Goal: Check status: Check status

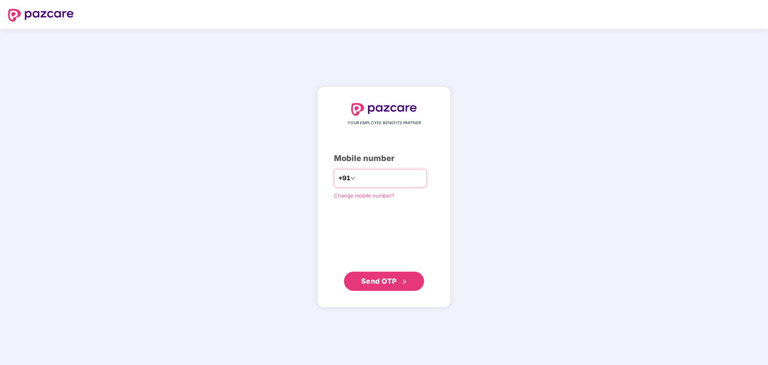
click at [358, 183] on input "number" at bounding box center [390, 178] width 66 height 13
type input "**********"
click at [389, 278] on span "Send OTP" at bounding box center [379, 281] width 36 height 8
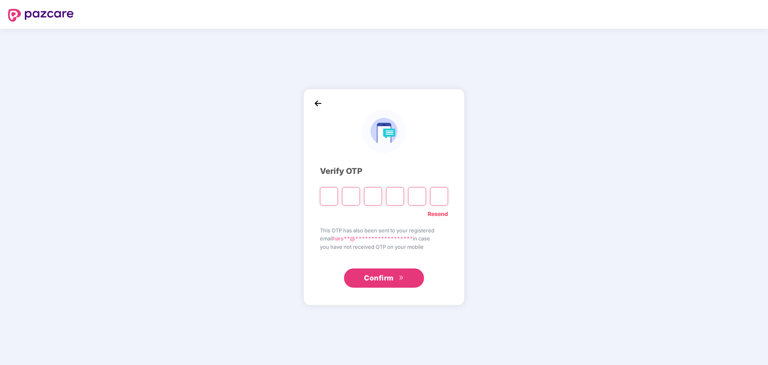
type input "*"
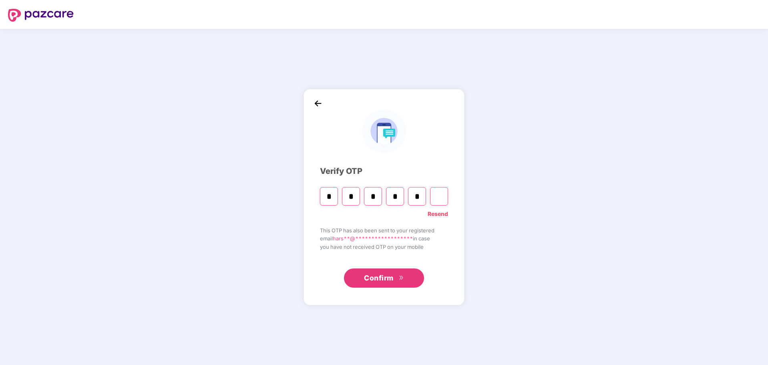
type input "*"
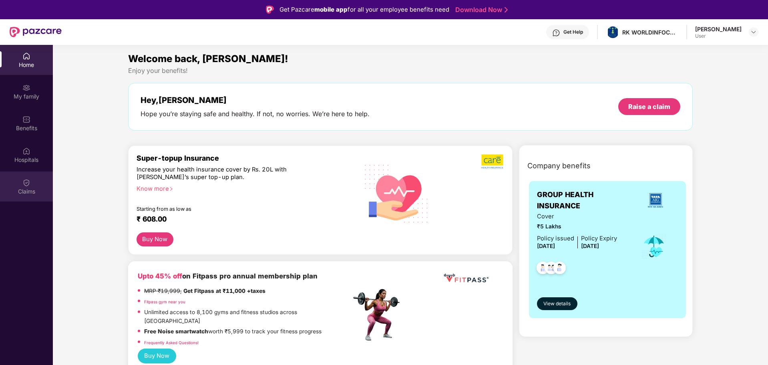
click at [28, 185] on img at bounding box center [26, 183] width 8 height 8
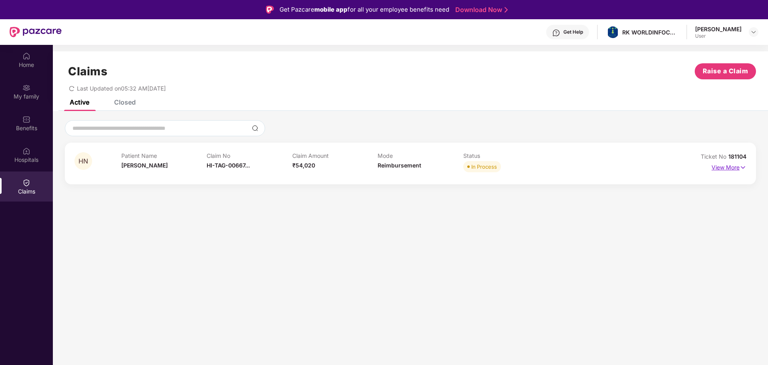
click at [732, 171] on p "View More" at bounding box center [728, 166] width 35 height 11
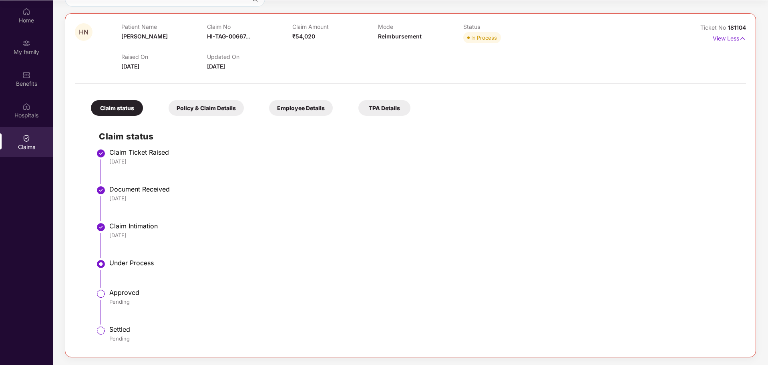
scroll to position [45, 0]
click at [508, 205] on li "Document Received 04 Oct 2025" at bounding box center [418, 205] width 639 height 37
click at [214, 108] on div "Policy & Claim Details" at bounding box center [206, 108] width 75 height 16
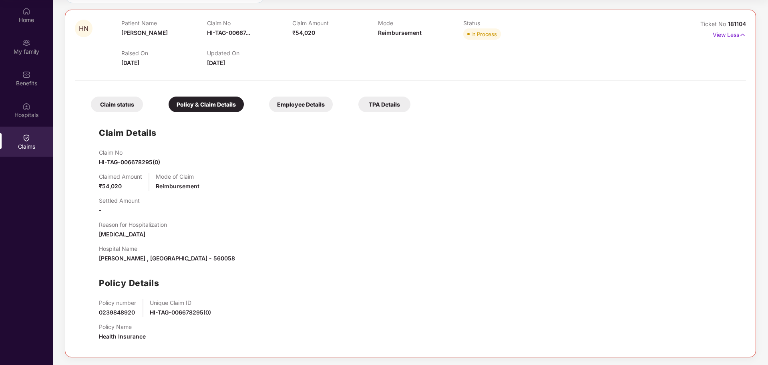
scroll to position [88, 0]
click at [316, 102] on div "Employee Details" at bounding box center [301, 104] width 64 height 16
